Goal: Task Accomplishment & Management: Use online tool/utility

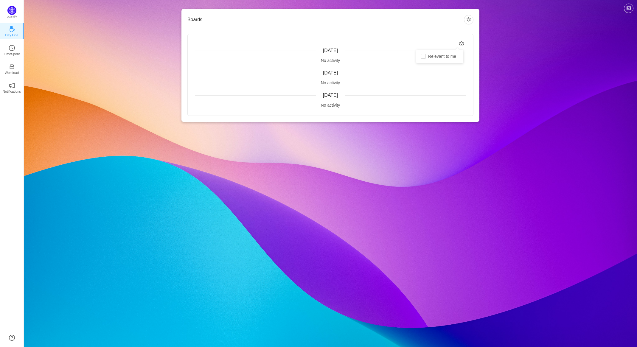
click at [462, 44] on icon "icon: setting" at bounding box center [461, 43] width 5 height 5
click at [470, 19] on button "button" at bounding box center [469, 20] width 10 height 10
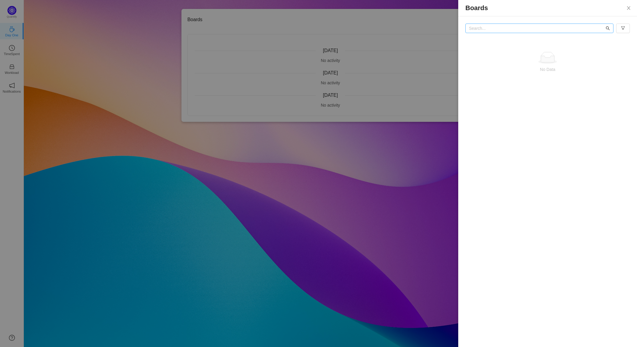
click at [607, 28] on icon "icon: search" at bounding box center [608, 28] width 4 height 4
click at [547, 27] on input "text" at bounding box center [540, 29] width 148 height 10
